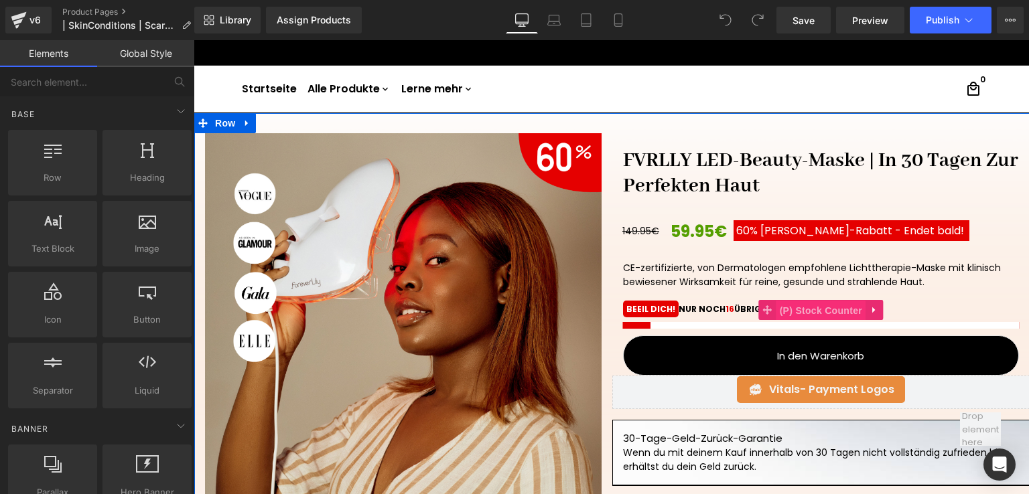
click at [818, 305] on span "(P) Stock Counter" at bounding box center [820, 311] width 89 height 20
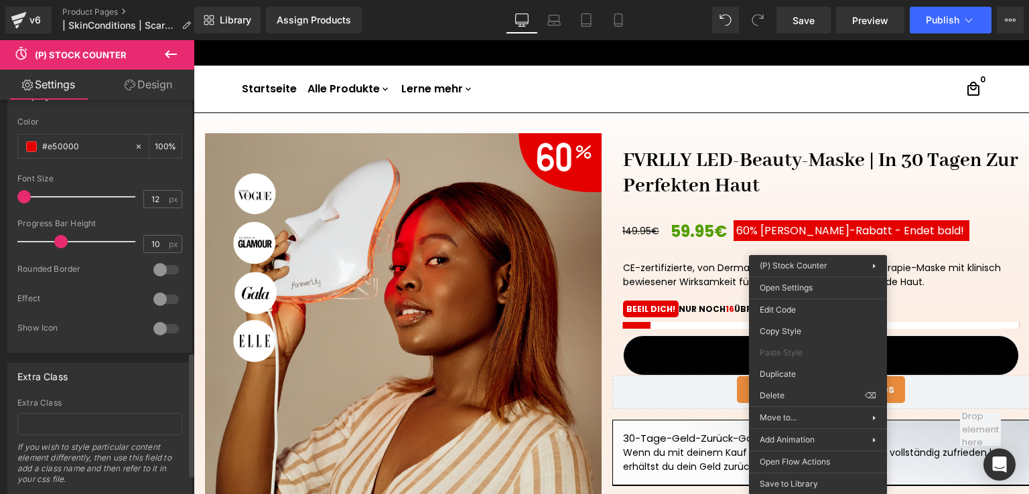
scroll to position [802, 0]
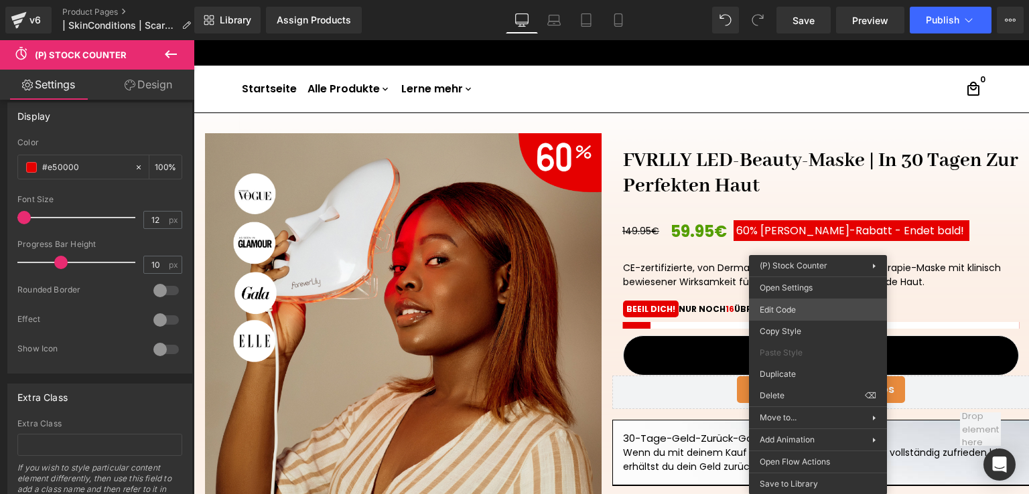
click at [796, 0] on div "(P) Stock Counter You are previewing how the will restyle your page. You can no…" at bounding box center [514, 0] width 1029 height 0
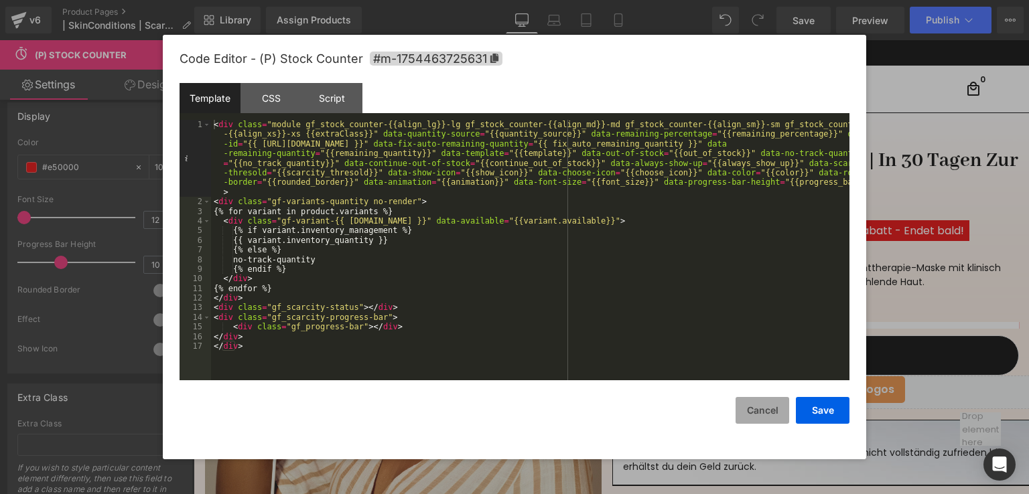
click at [766, 411] on button "Cancel" at bounding box center [762, 410] width 54 height 27
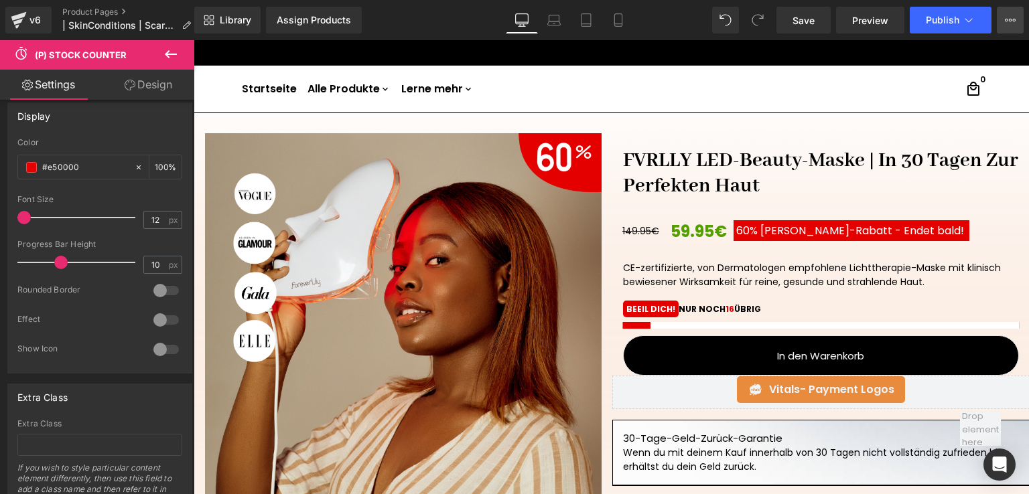
click at [1007, 14] on button "View Live Page View with current Template Save Template to Library Schedule Pub…" at bounding box center [1009, 20] width 27 height 27
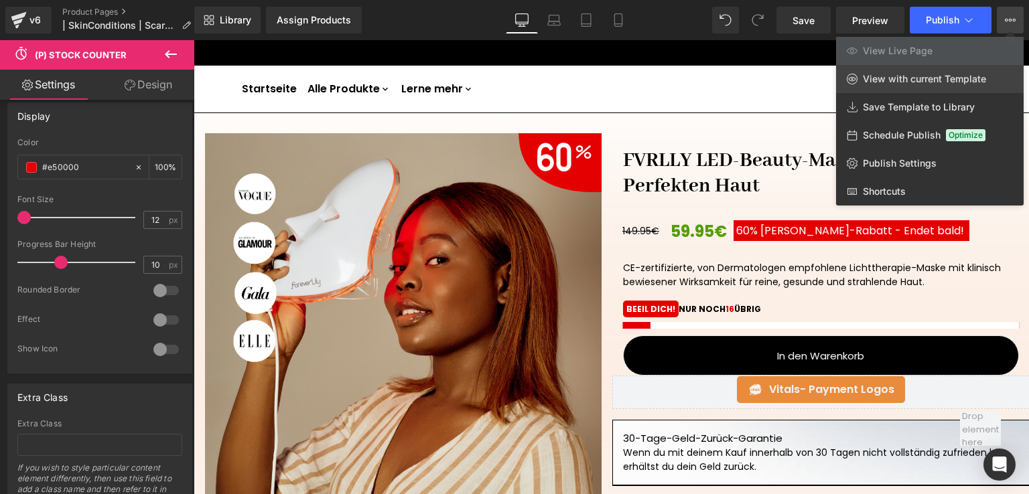
click at [972, 83] on span "View with current Template" at bounding box center [924, 79] width 123 height 12
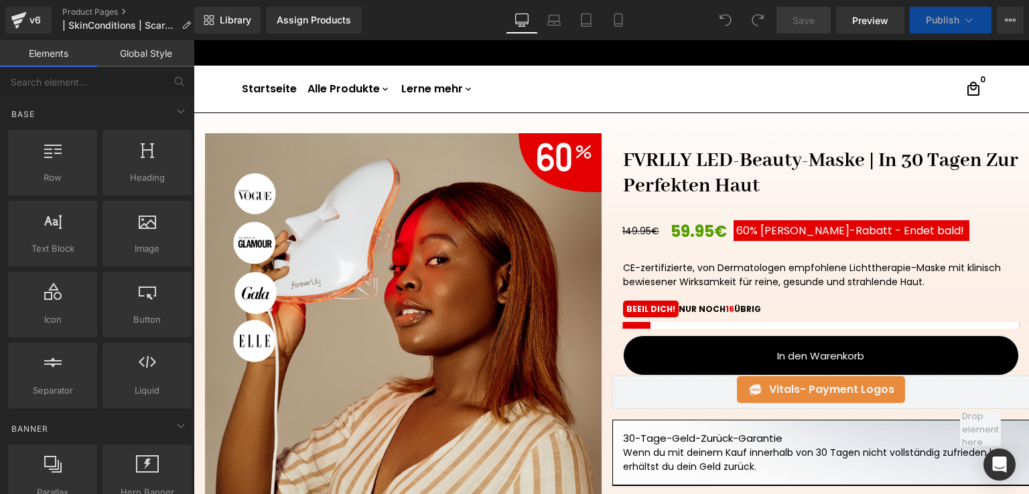
click at [766, 320] on div "16 BEEIL DICH! NUR NOCH 16 ÜBRIG" at bounding box center [821, 315] width 396 height 25
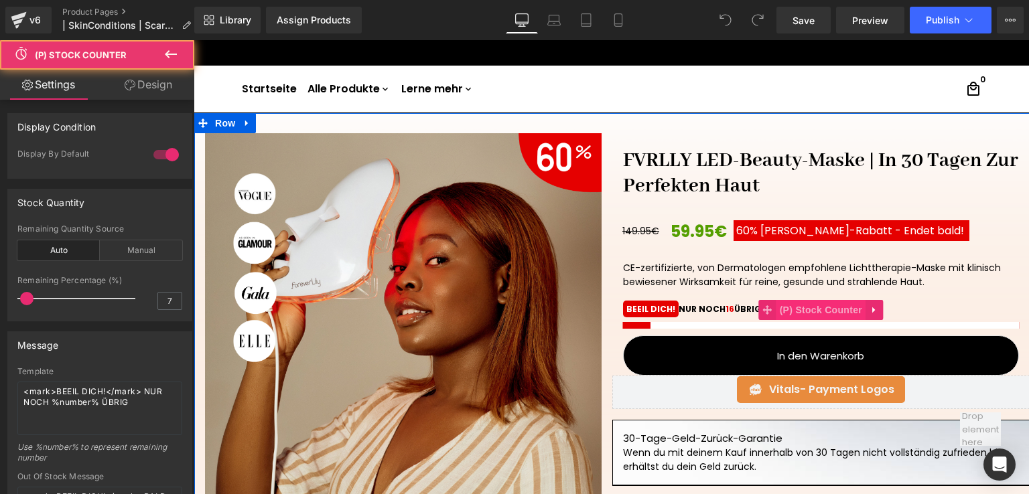
click at [813, 305] on span "(P) Stock Counter" at bounding box center [820, 310] width 89 height 20
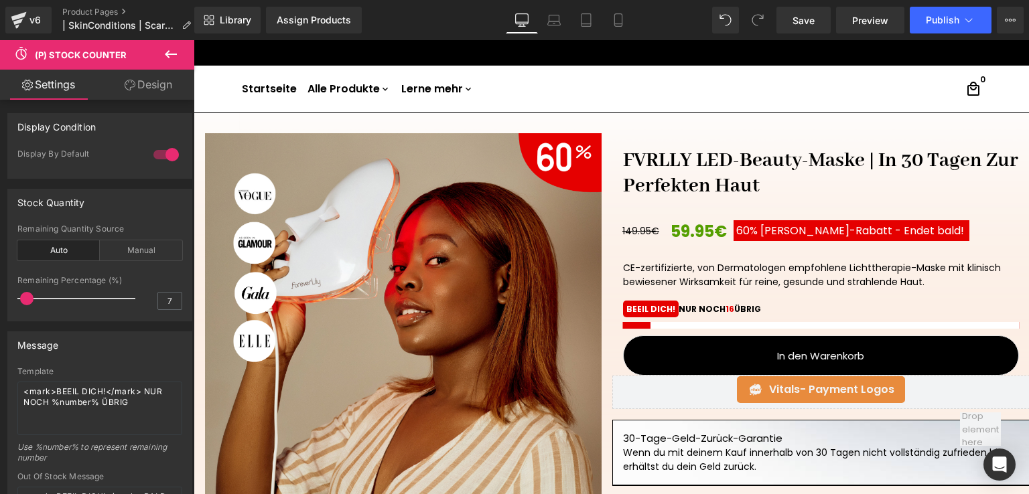
click at [173, 48] on icon at bounding box center [171, 54] width 16 height 16
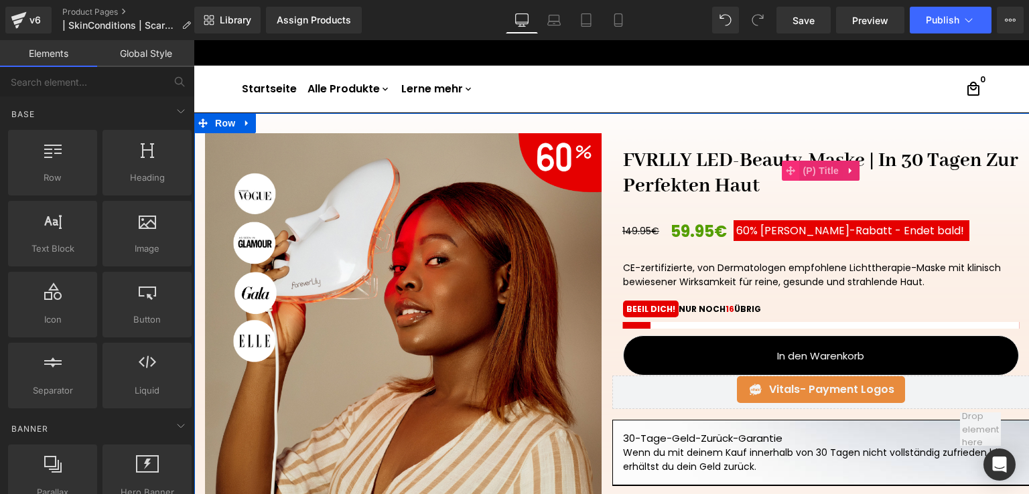
click at [782, 175] on span at bounding box center [790, 171] width 17 height 20
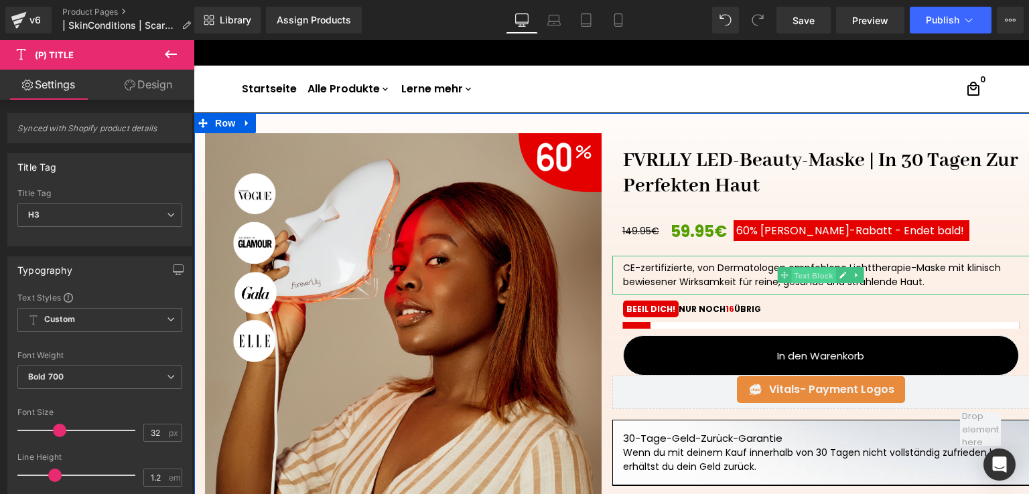
click at [809, 274] on span "Text Block" at bounding box center [814, 276] width 44 height 16
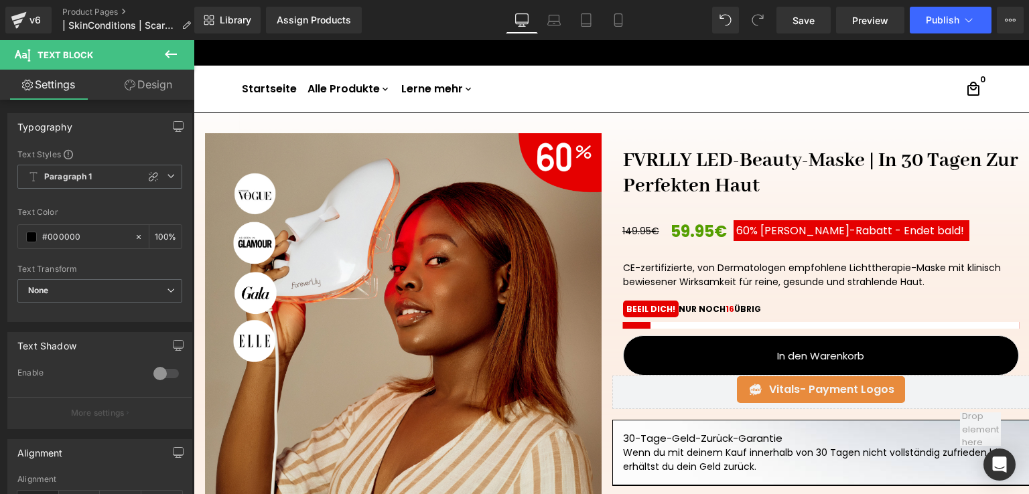
click at [165, 52] on icon at bounding box center [171, 54] width 16 height 16
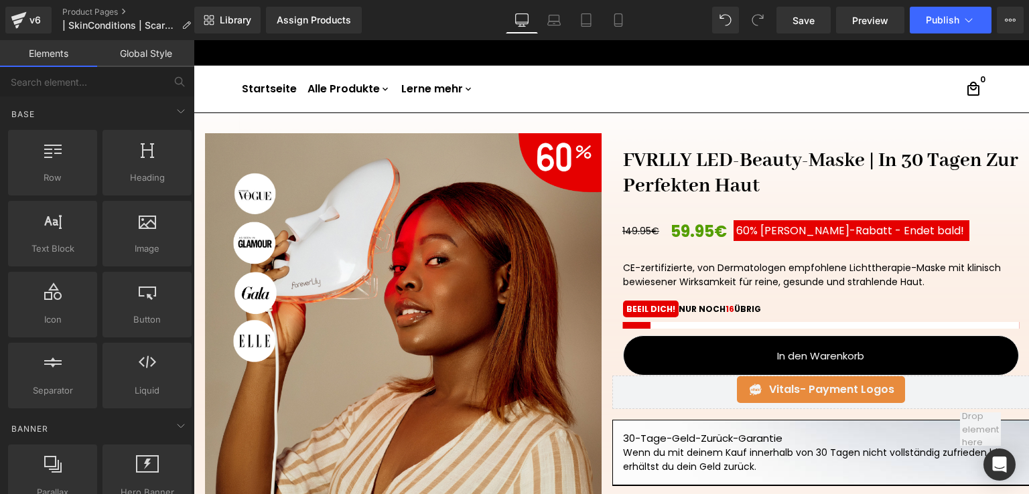
drag, startPoint x: 161, startPoint y: 58, endPoint x: 151, endPoint y: 70, distance: 15.7
click at [161, 58] on link "Global Style" at bounding box center [145, 53] width 97 height 27
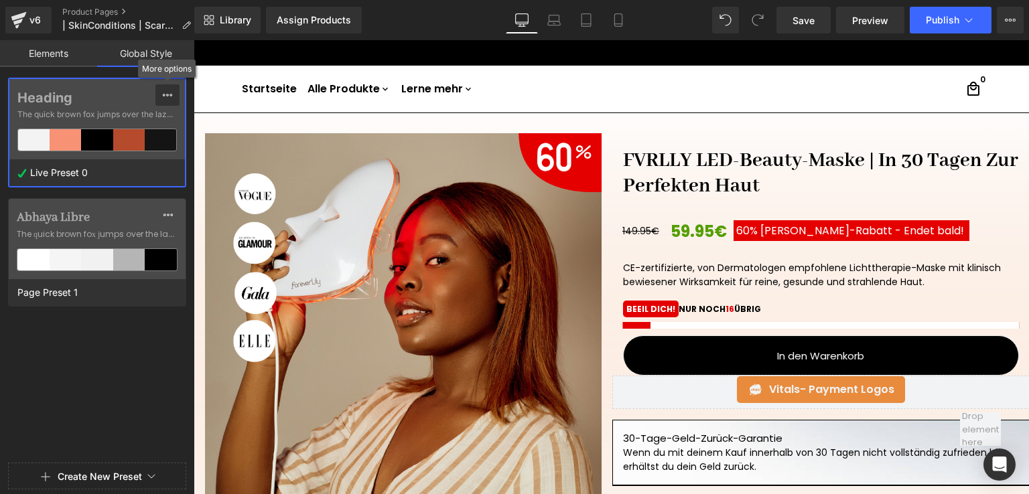
click at [166, 96] on icon at bounding box center [167, 95] width 11 height 11
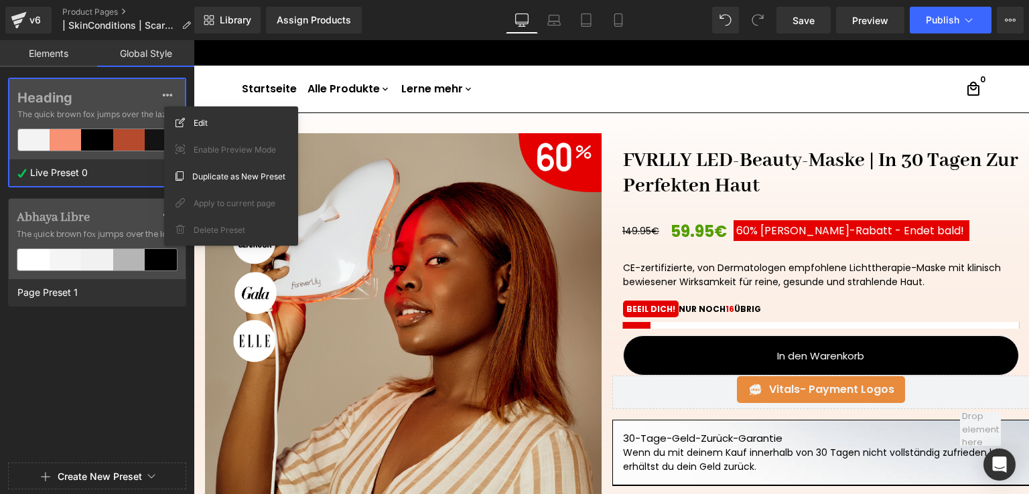
click at [106, 156] on div "Heading The quick brown fox jumps over the lazy..." at bounding box center [96, 119] width 175 height 80
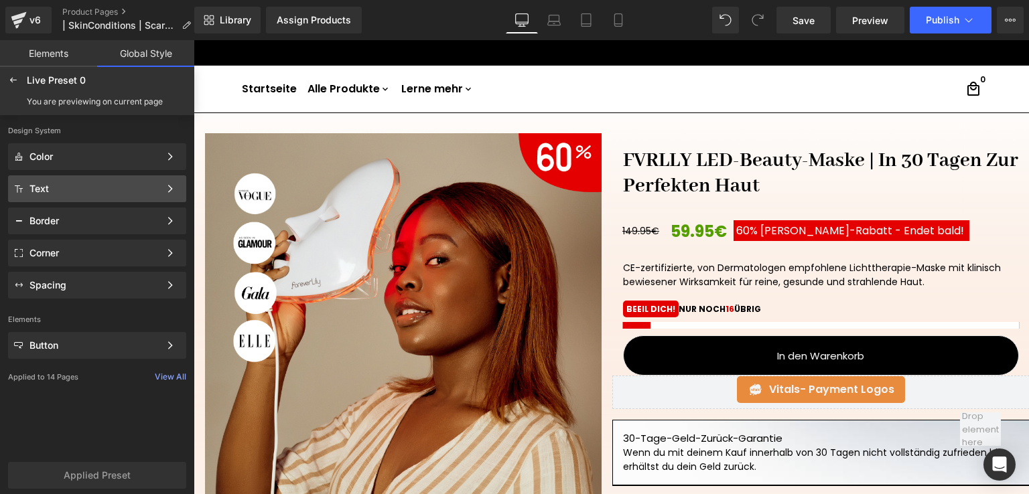
click at [95, 193] on div "Text" at bounding box center [94, 188] width 130 height 11
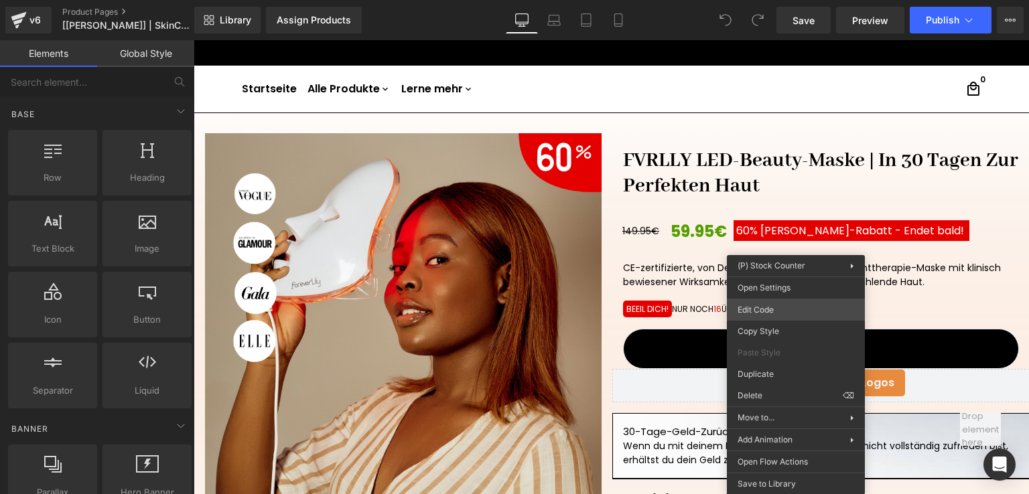
click at [792, 0] on div "You are previewing how the will restyle your page. You can not edit Elements in…" at bounding box center [514, 0] width 1029 height 0
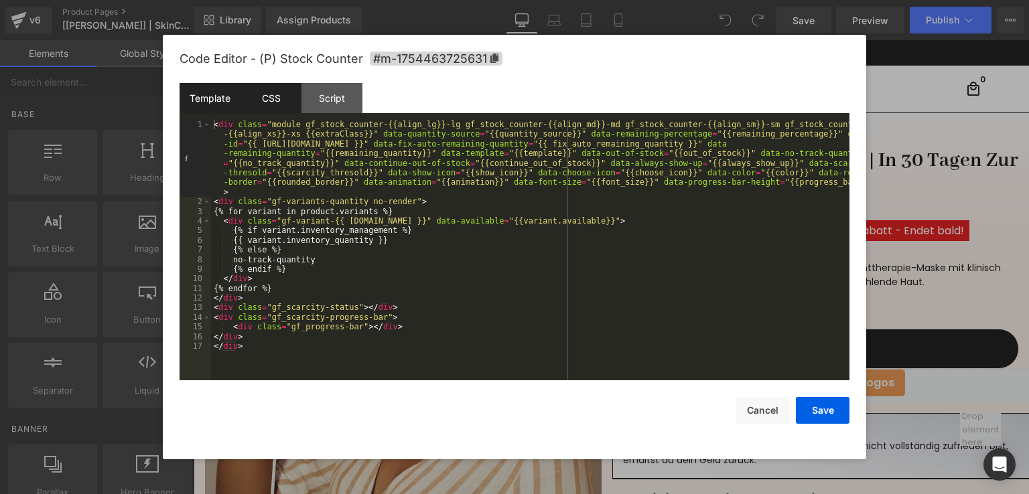
click at [269, 108] on div "CSS" at bounding box center [270, 98] width 61 height 30
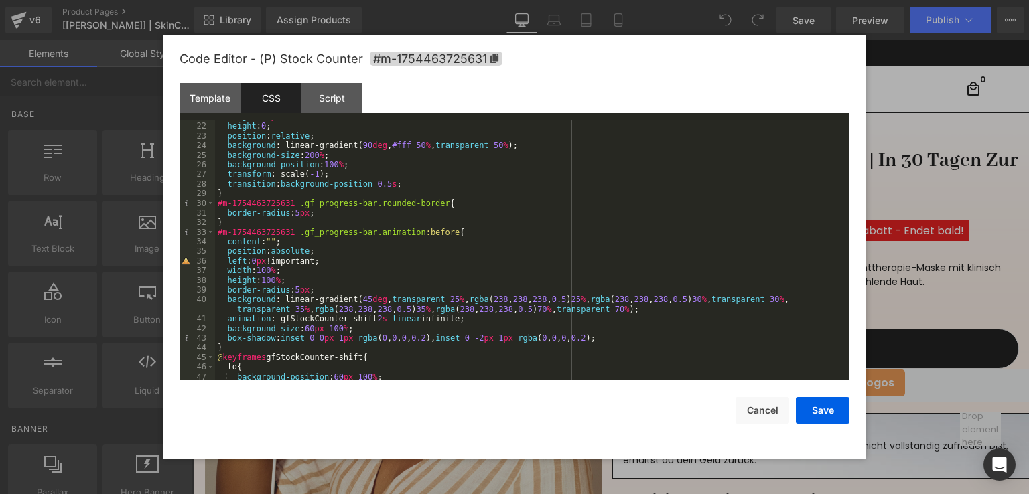
scroll to position [1109, 0]
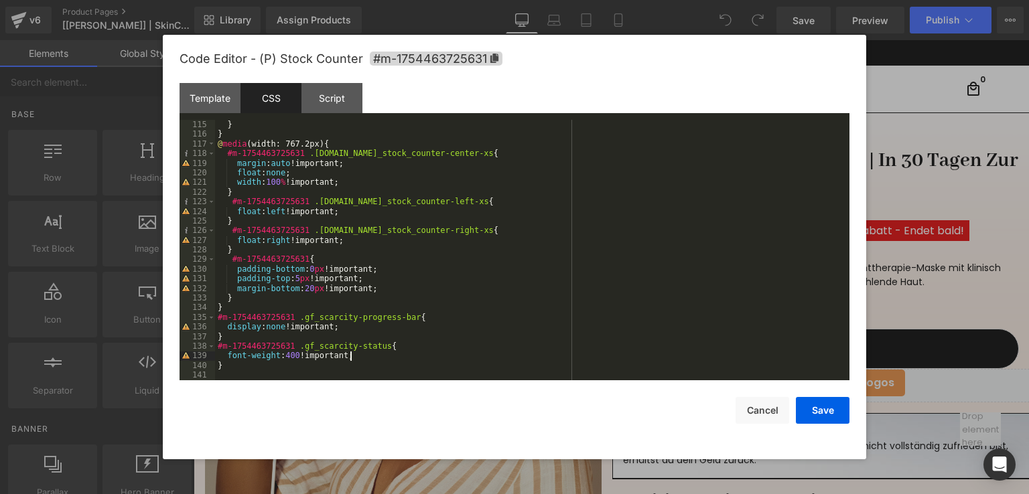
click at [359, 359] on div "} } @ media (width: 767.2px) { #m-1754463725631 .[DOMAIN_NAME]_stock_counter-ce…" at bounding box center [529, 260] width 629 height 280
click at [824, 405] on button "Save" at bounding box center [823, 410] width 54 height 27
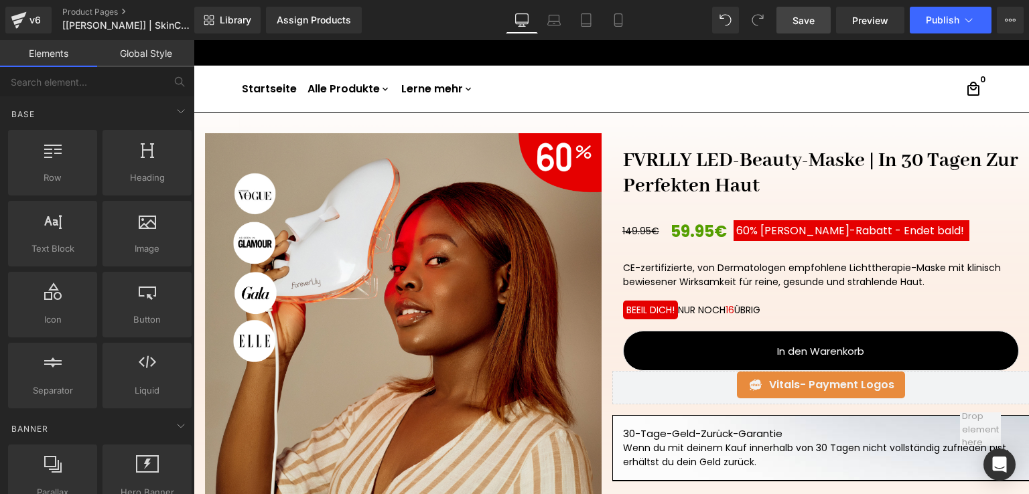
click at [824, 25] on link "Save" at bounding box center [803, 20] width 54 height 27
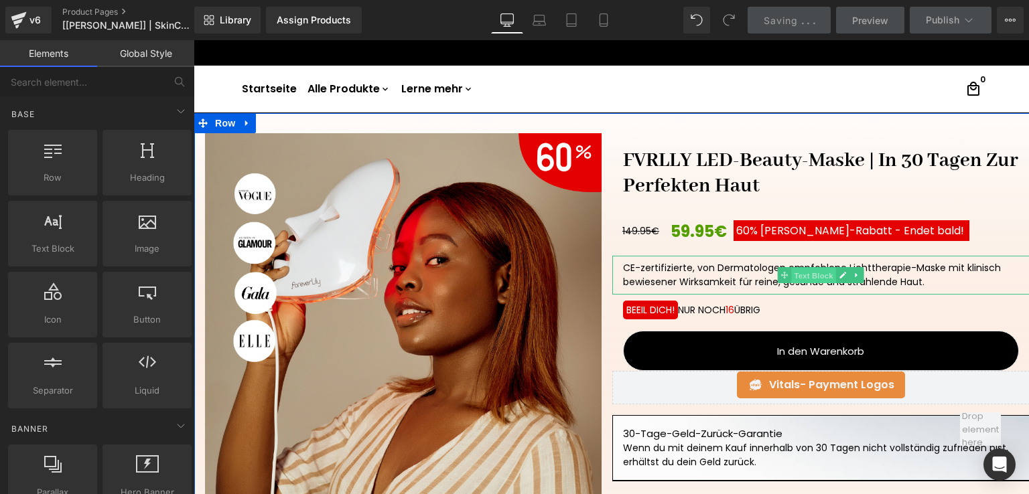
click at [812, 271] on span "Text Block" at bounding box center [814, 276] width 44 height 16
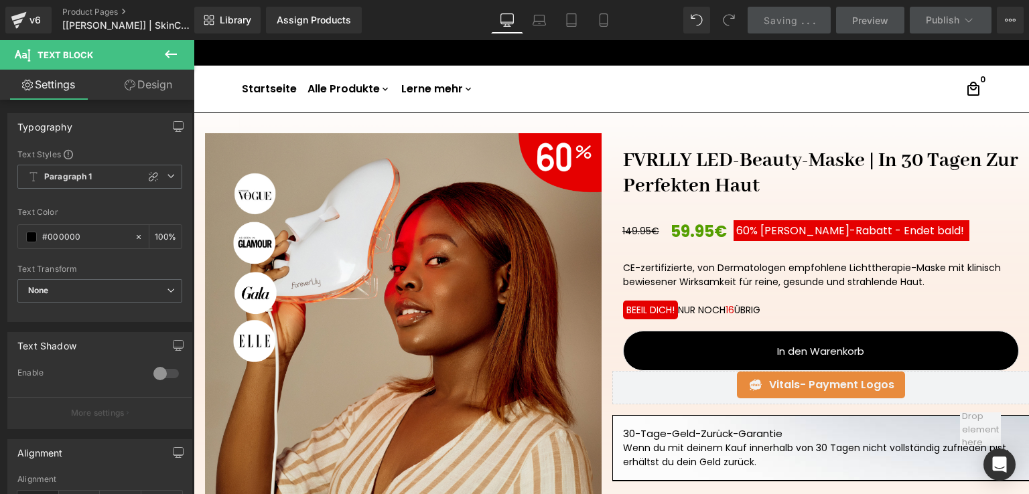
click at [180, 50] on button at bounding box center [170, 54] width 47 height 29
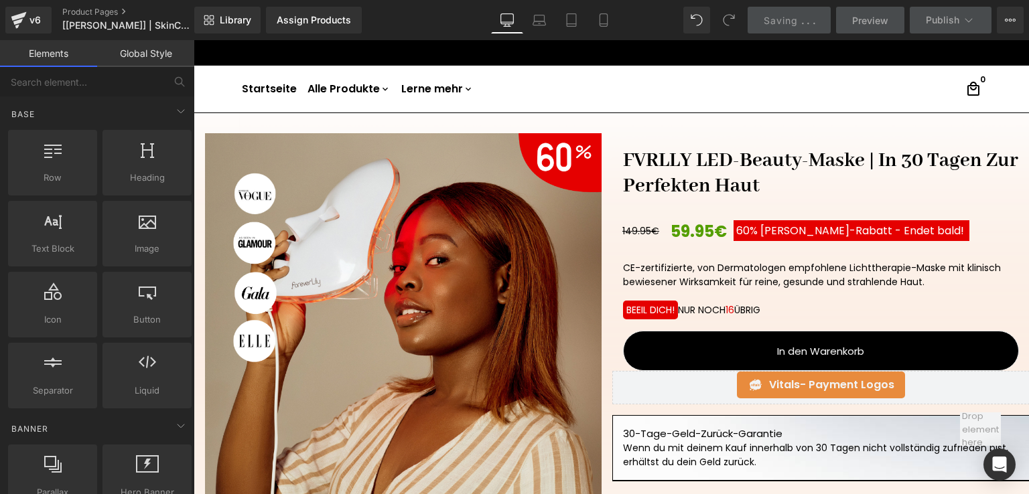
click at [145, 64] on link "Global Style" at bounding box center [145, 53] width 97 height 27
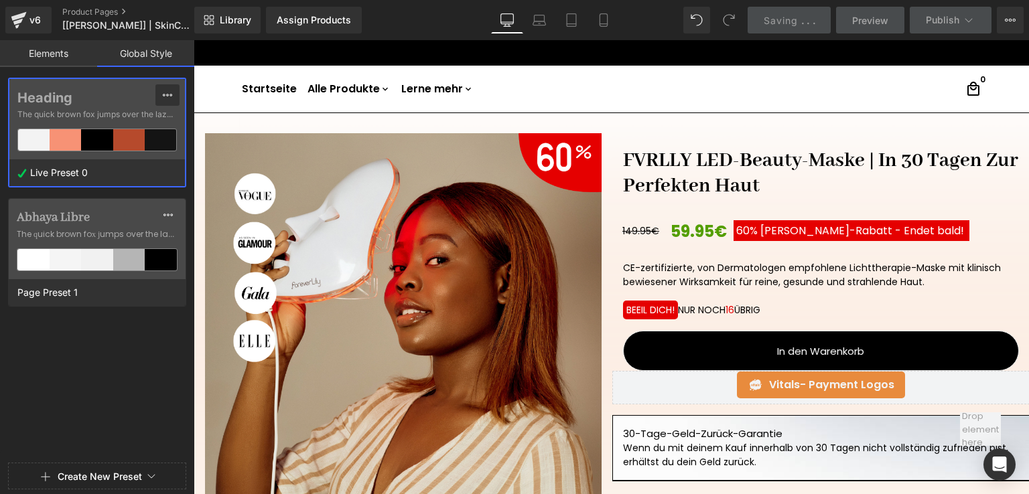
click at [167, 92] on icon at bounding box center [167, 95] width 11 height 11
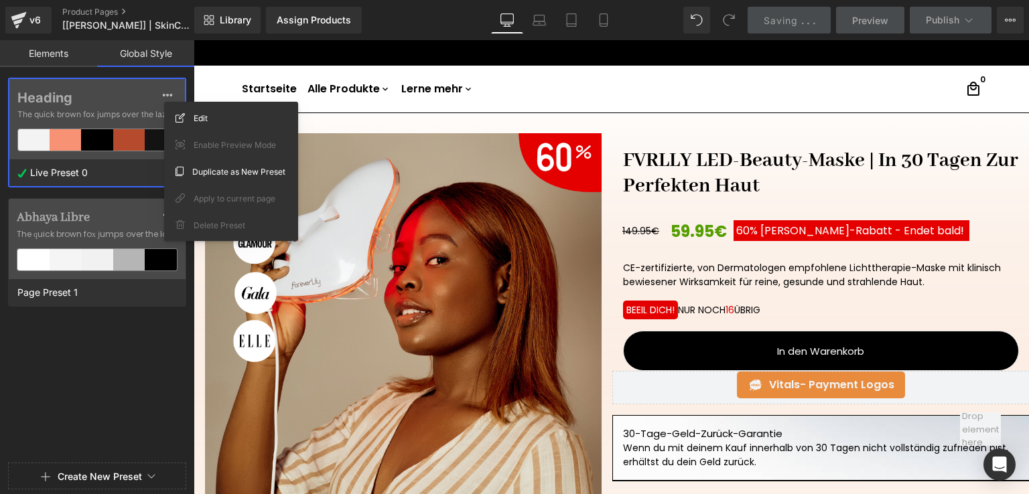
click at [86, 153] on div "Heading The quick brown fox jumps over the lazy..." at bounding box center [96, 119] width 175 height 80
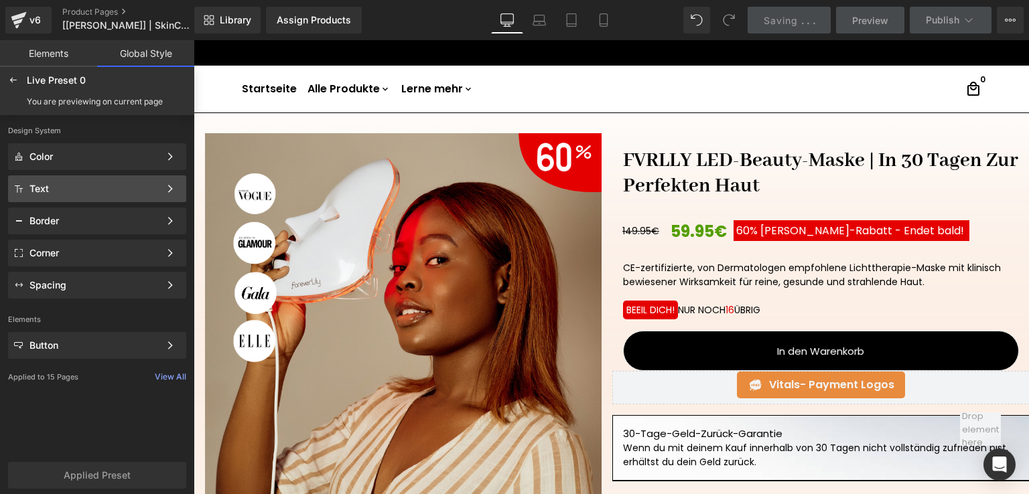
click at [155, 188] on div "Text" at bounding box center [94, 188] width 130 height 11
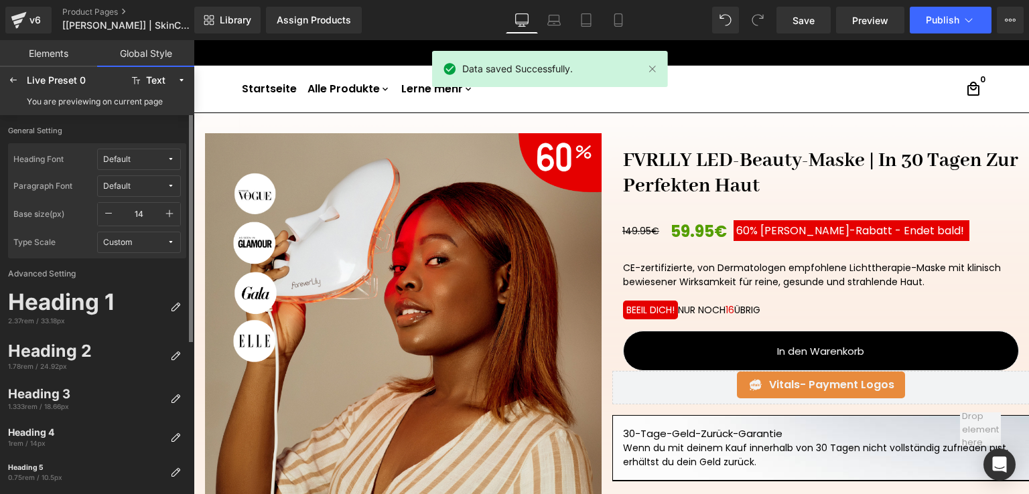
click at [149, 248] on button "Custom" at bounding box center [139, 242] width 84 height 21
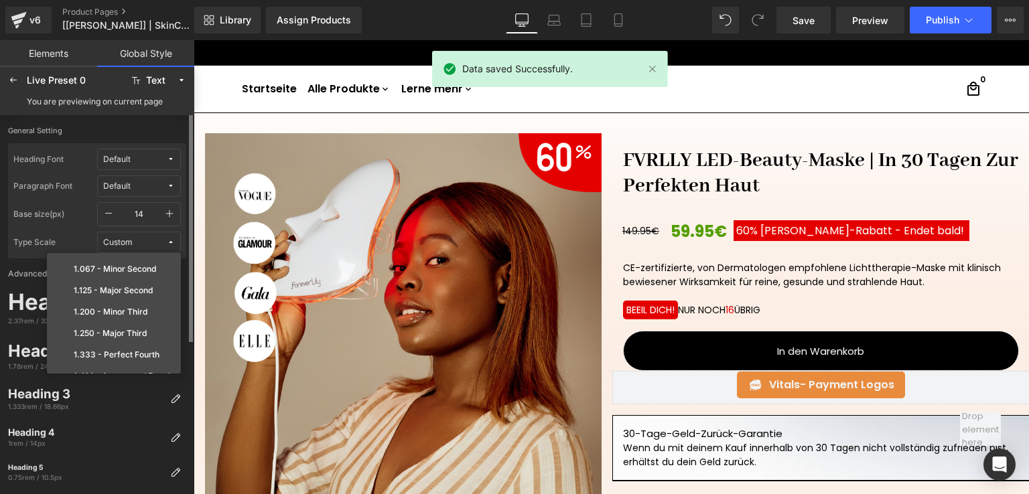
click at [149, 247] on button "Custom" at bounding box center [139, 242] width 84 height 21
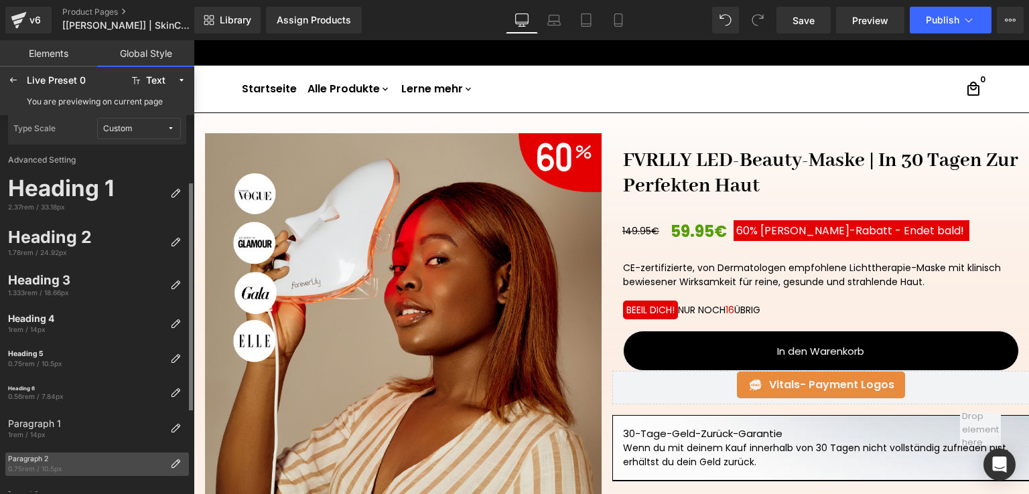
scroll to position [0, 0]
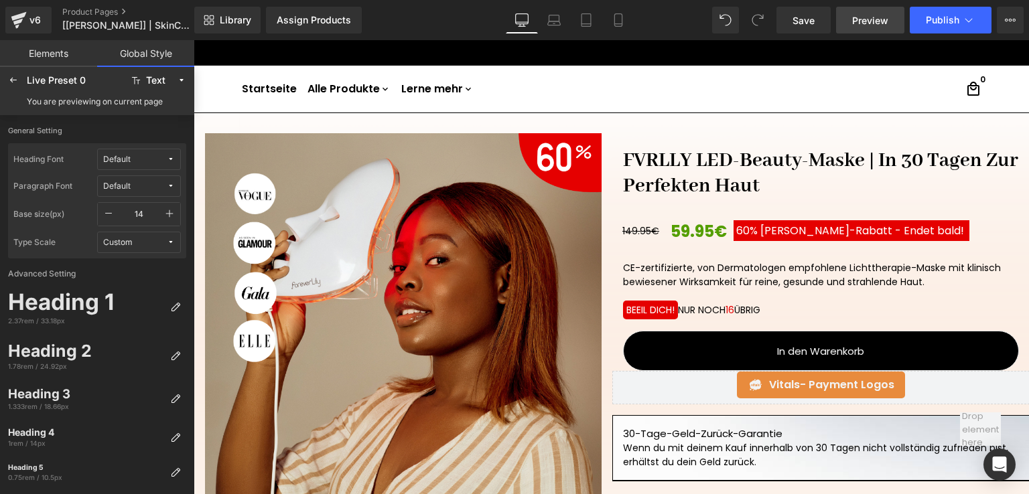
click at [884, 9] on link "Preview" at bounding box center [870, 20] width 68 height 27
click at [60, 56] on link "Elements" at bounding box center [48, 53] width 97 height 27
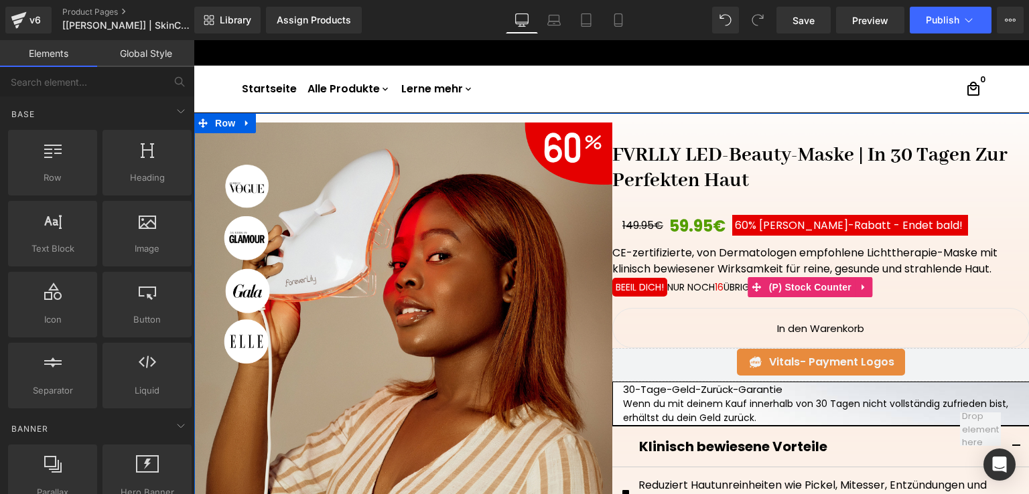
click at [818, 297] on span "(P) Stock Counter" at bounding box center [809, 287] width 89 height 20
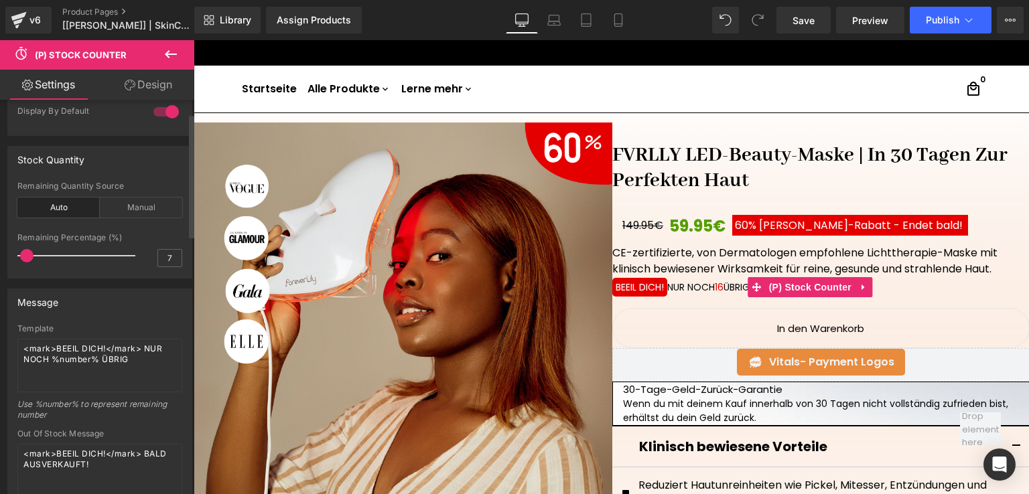
scroll to position [67, 0]
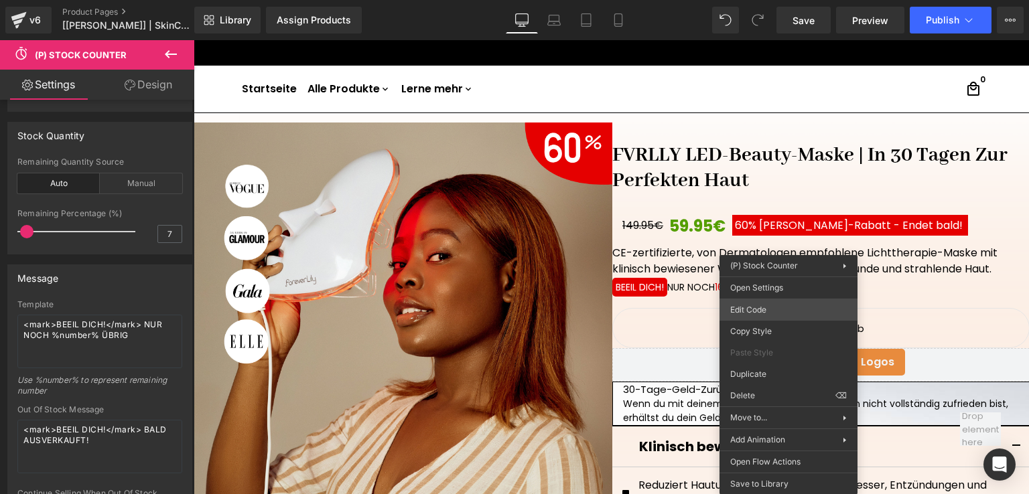
click at [782, 0] on div "(P) Stock Counter You are previewing how the Live Preset 0 will restyle your pa…" at bounding box center [514, 0] width 1029 height 0
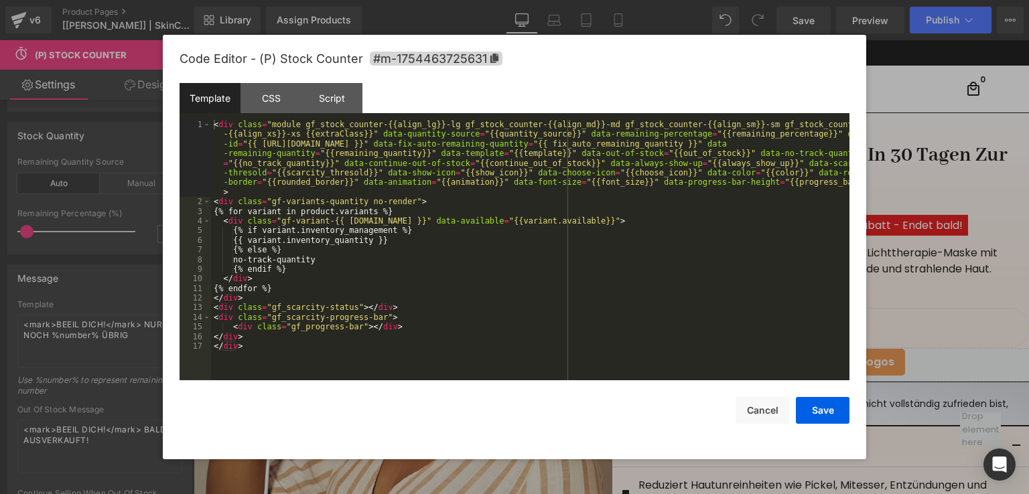
click at [254, 83] on div "Code Editor - (P) Stock Counter #m-1754463725631" at bounding box center [514, 59] width 670 height 48
click at [267, 94] on div "CSS" at bounding box center [270, 98] width 61 height 30
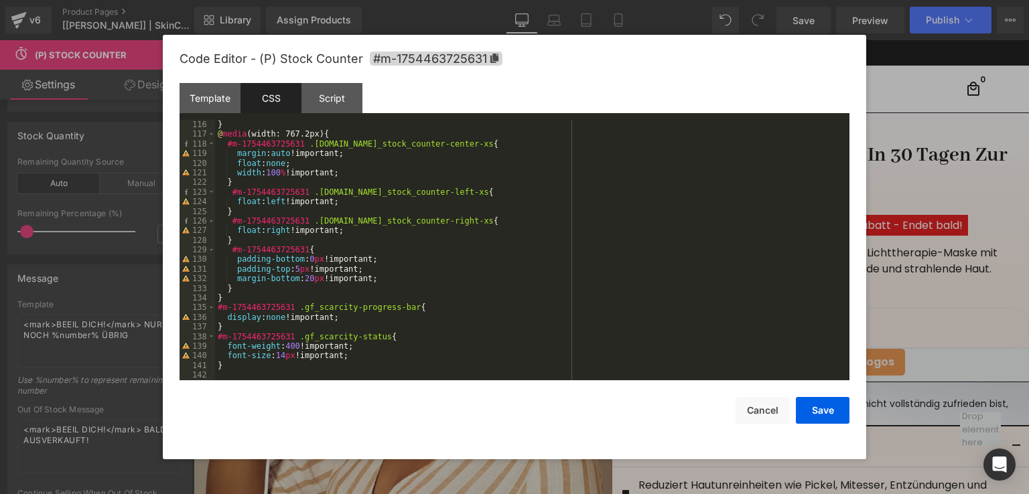
scroll to position [1118, 0]
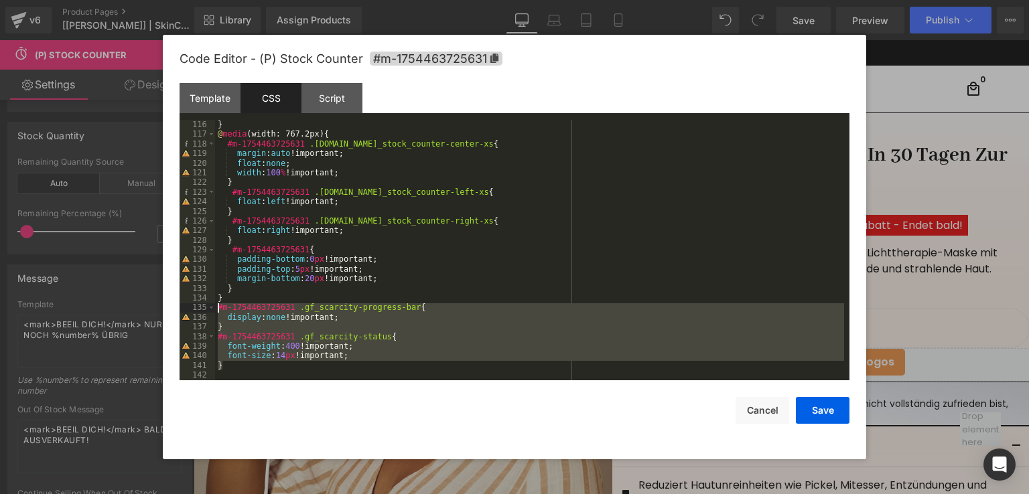
drag, startPoint x: 251, startPoint y: 368, endPoint x: 206, endPoint y: 305, distance: 77.3
click at [206, 304] on pre "116 117 118 119 120 121 122 123 124 125 126 127 128 129 130 131 132 133 134 135…" at bounding box center [514, 250] width 670 height 261
